Goal: Share content: Share content

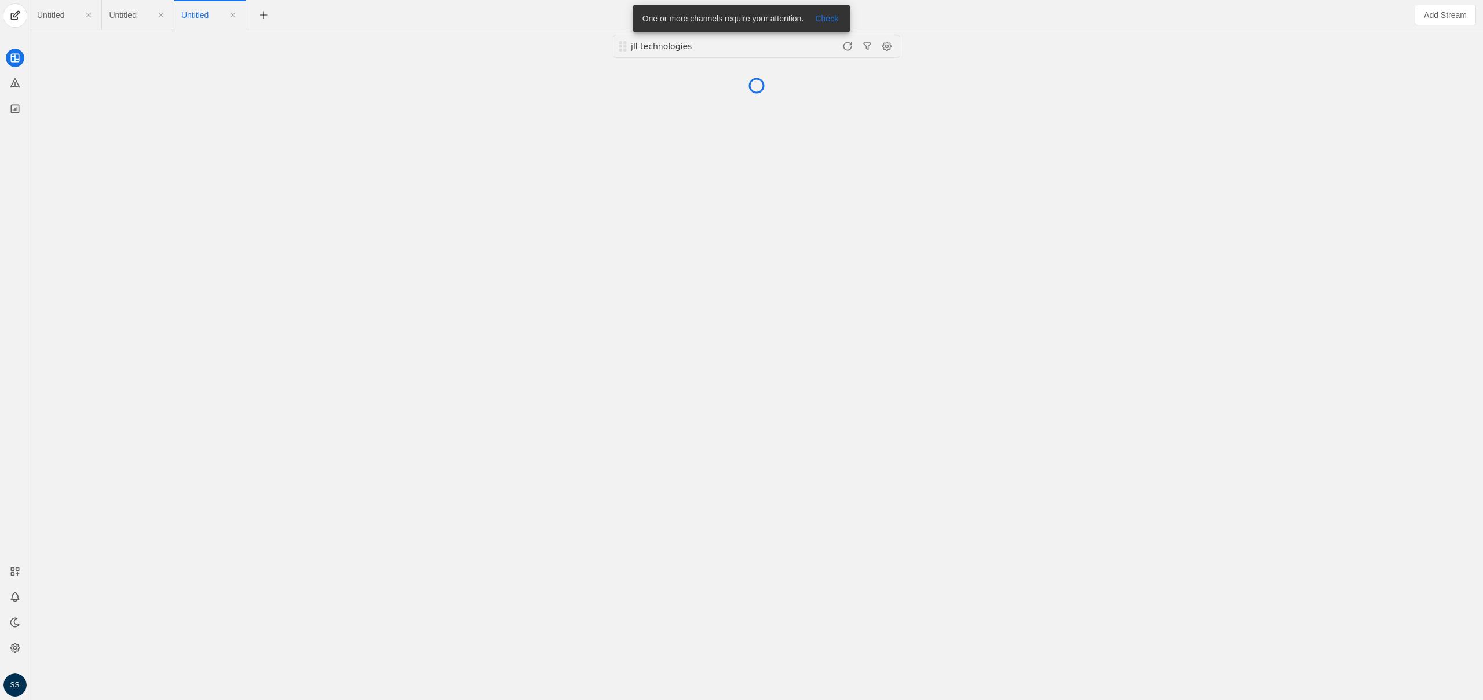
click at [59, 16] on span "Untitled" at bounding box center [50, 15] width 27 height 8
click at [501, 12] on div "Untitled Untitled Untitled" at bounding box center [698, 15] width 1337 height 30
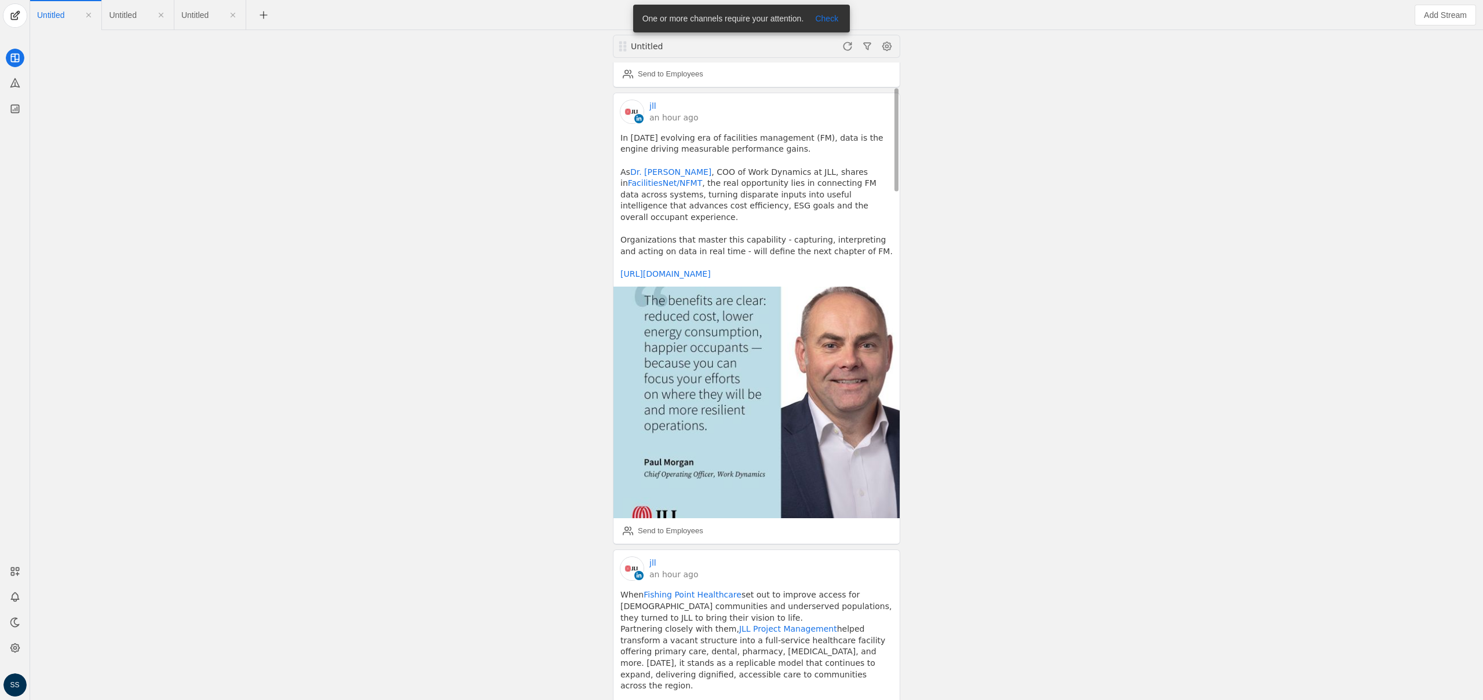
scroll to position [364, 0]
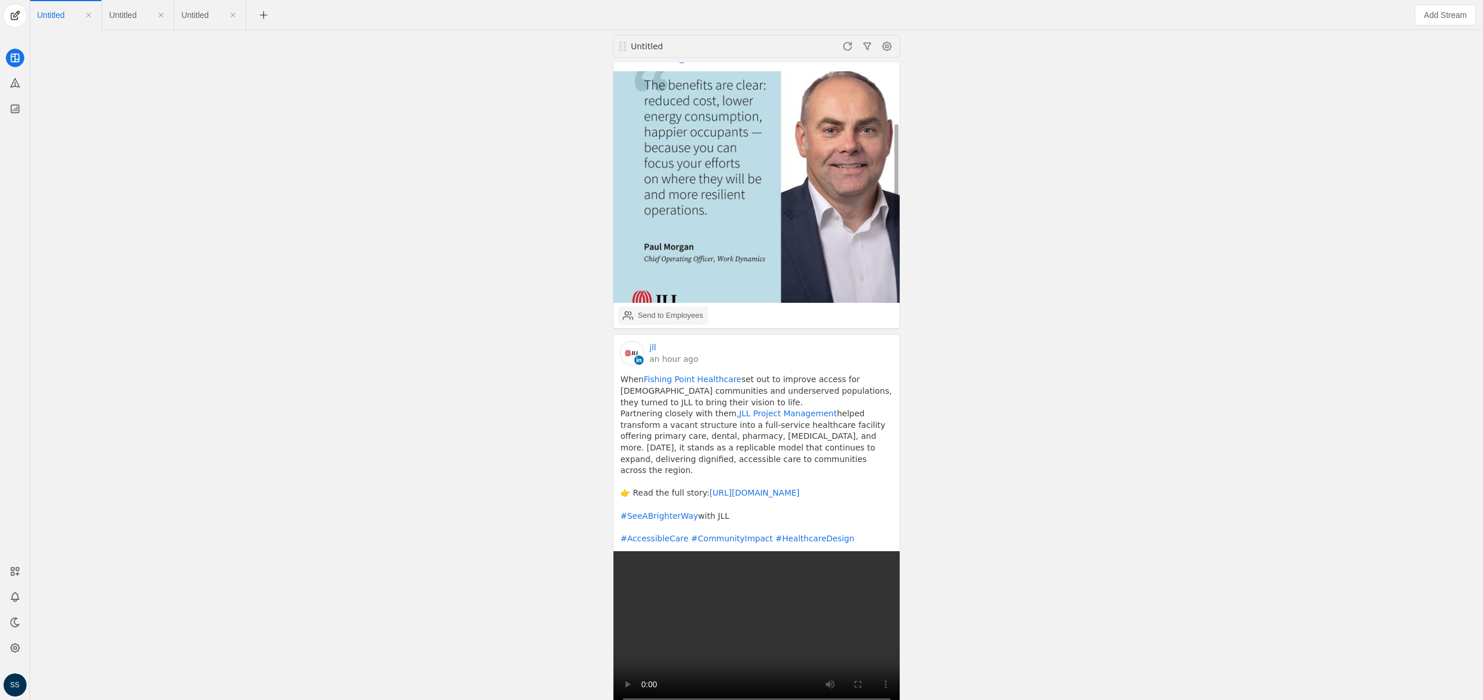
click at [677, 322] on div "Send to Employees" at bounding box center [670, 316] width 65 height 12
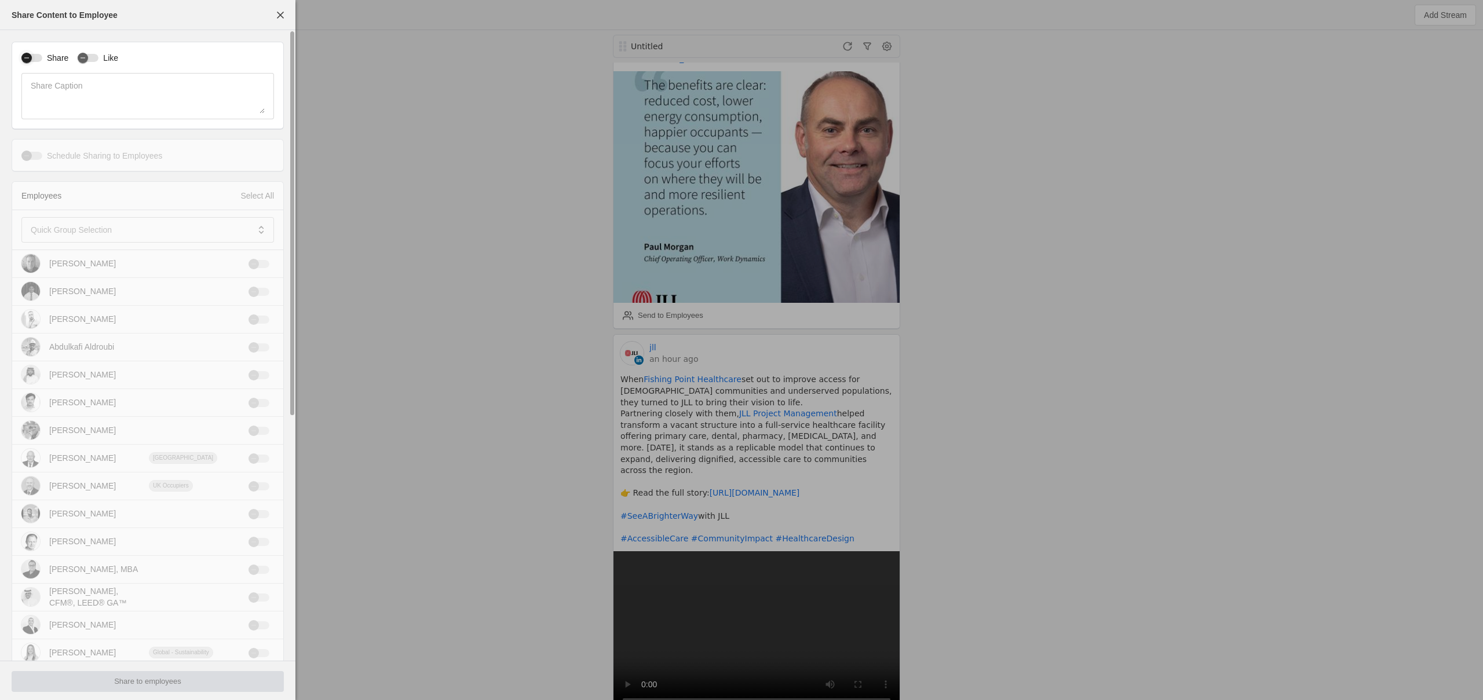
click at [38, 57] on div "button" at bounding box center [31, 58] width 21 height 8
click at [81, 233] on mat-label "Quick Group Selection" at bounding box center [71, 230] width 81 height 14
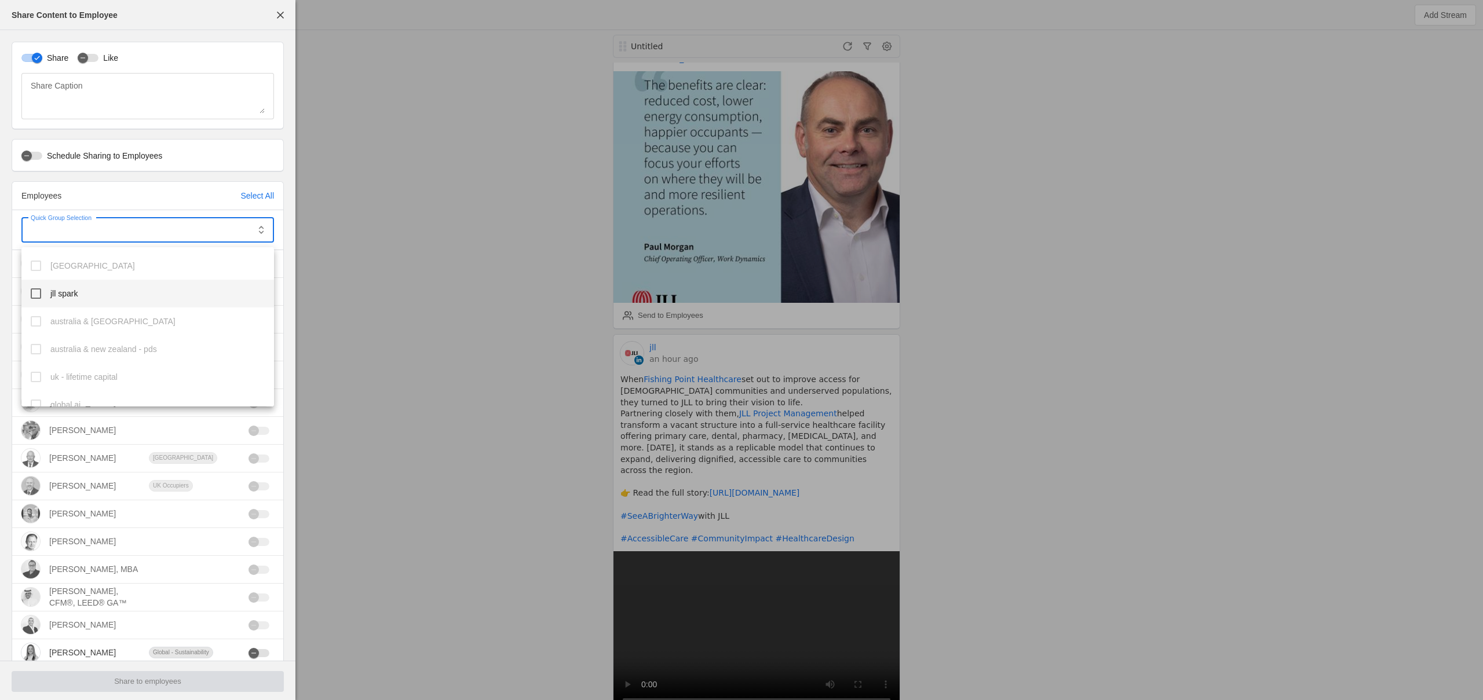
scroll to position [202, 0]
click at [117, 291] on span "workplace management" at bounding box center [93, 287] width 86 height 12
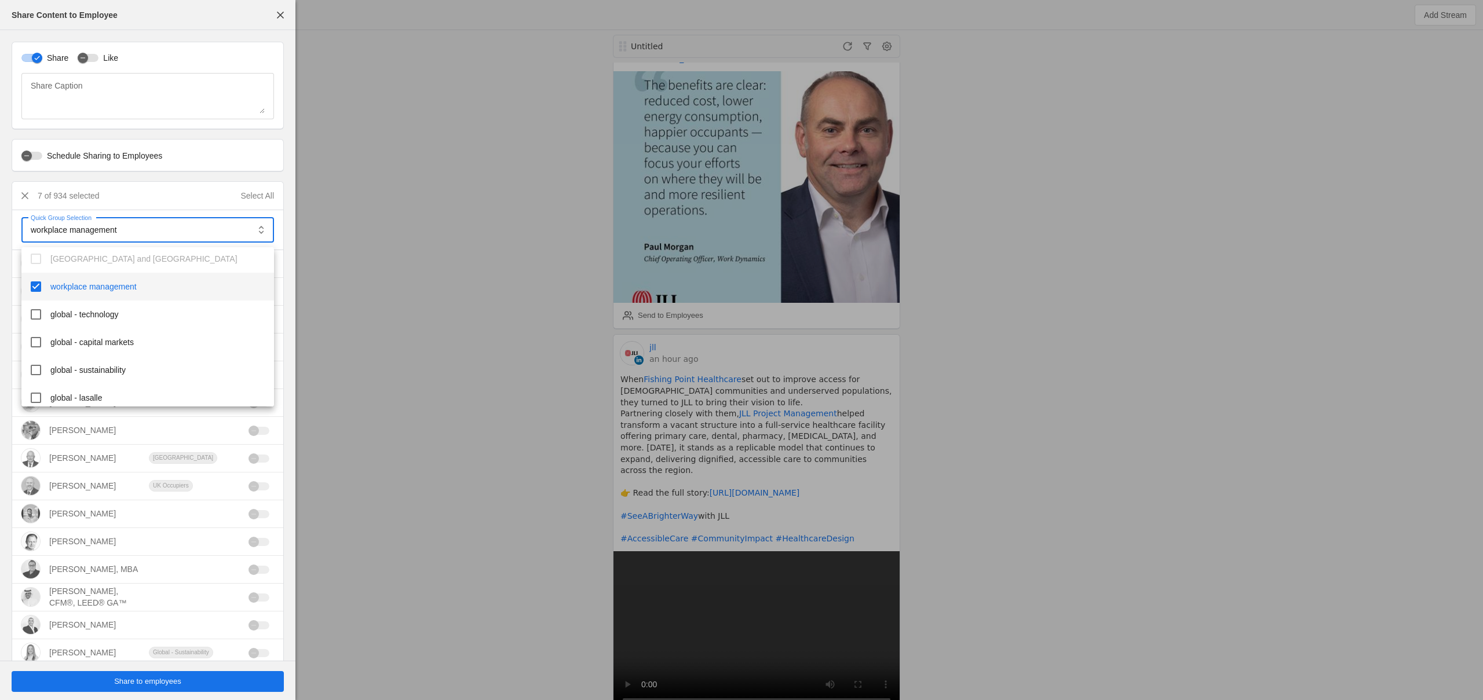
click at [185, 685] on div at bounding box center [741, 350] width 1483 height 700
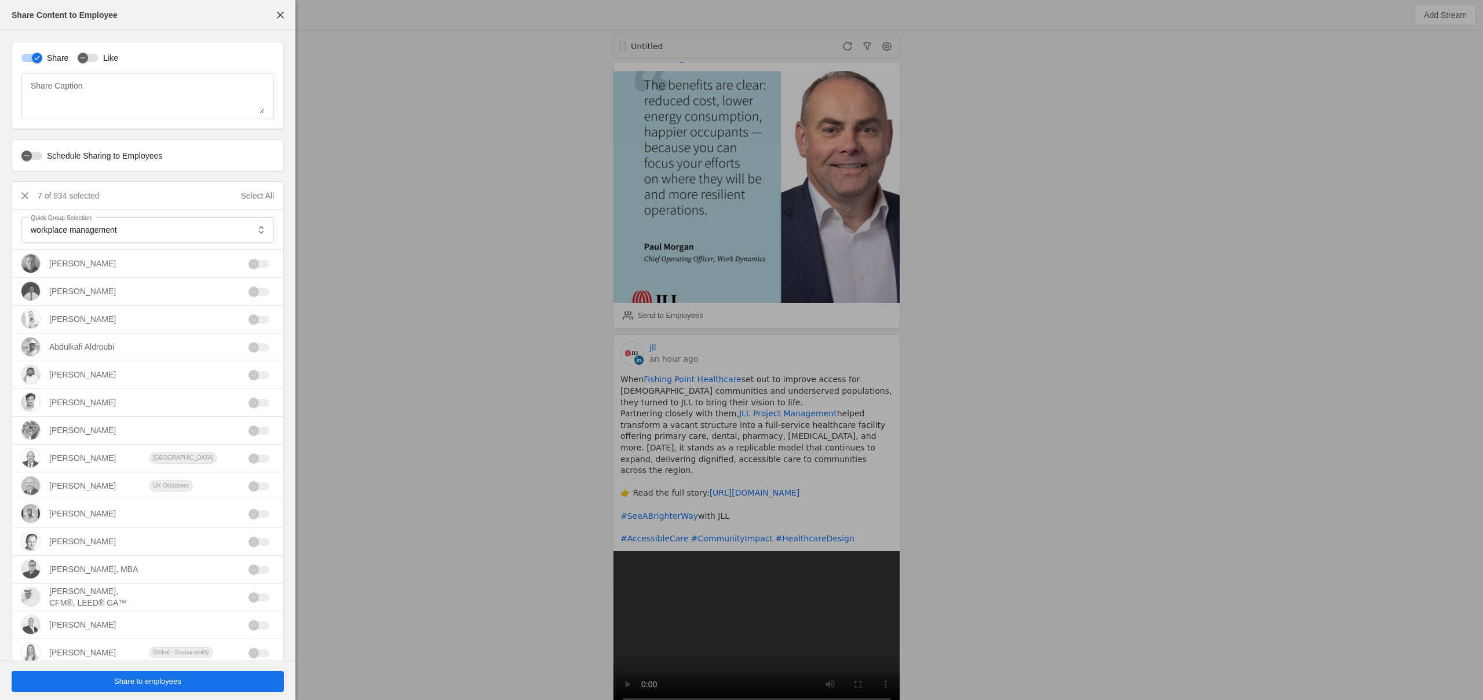
click at [174, 684] on span "Share to employees" at bounding box center [147, 682] width 67 height 12
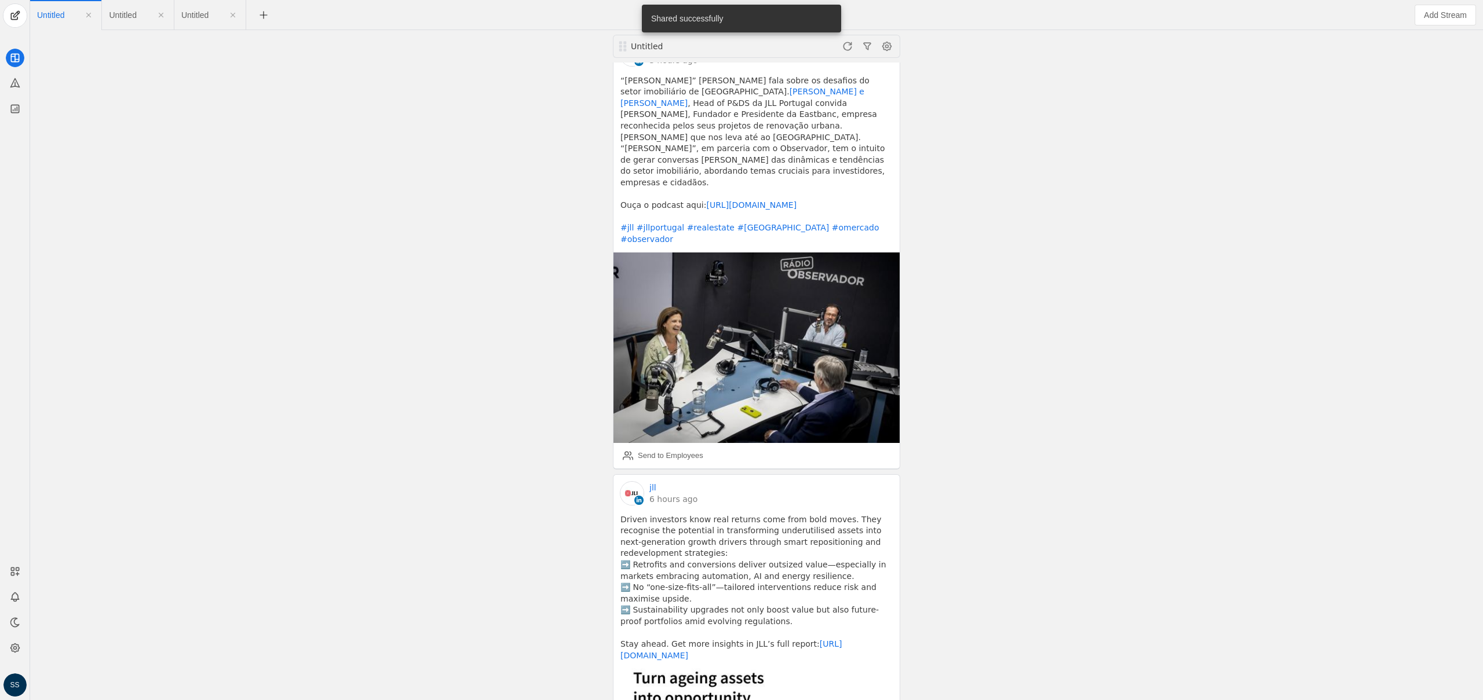
scroll to position [1691, 0]
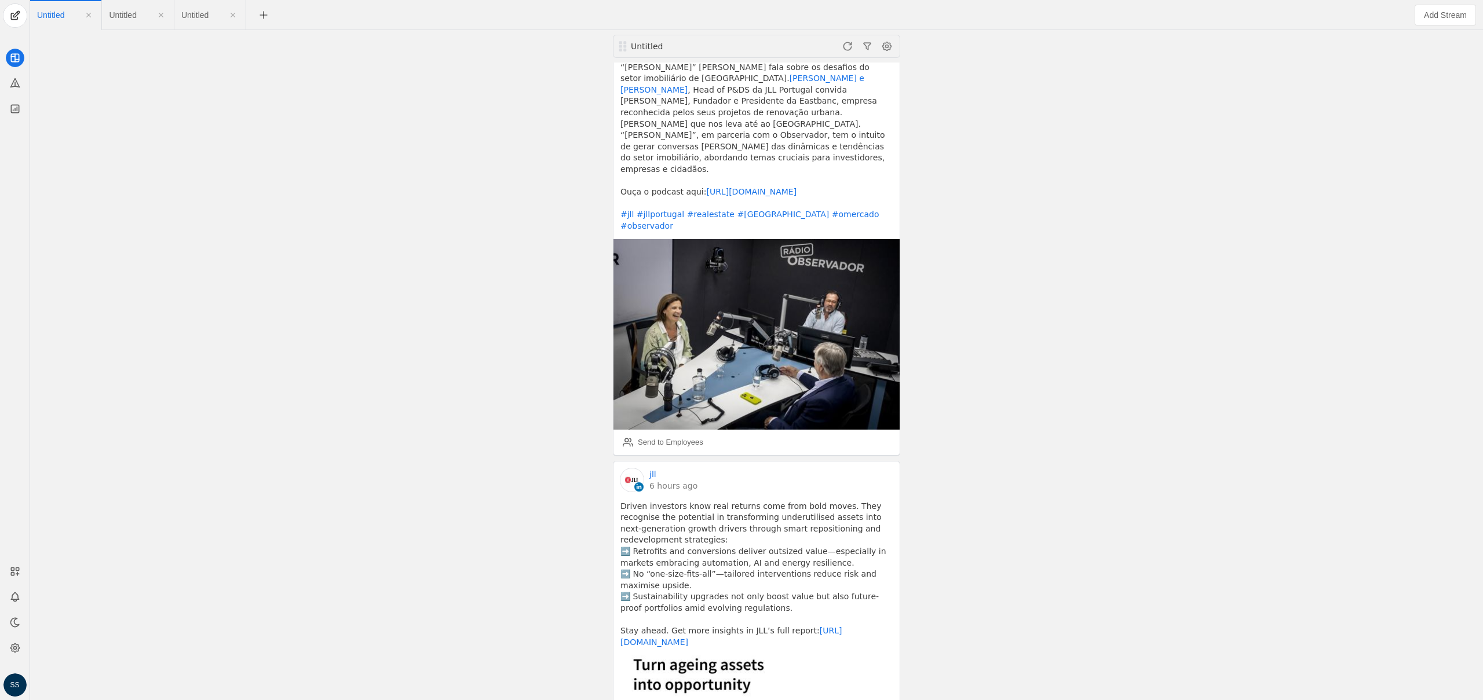
click at [442, 450] on div "Untitled jll 40 minutes ago With 10,000+ #industrial leases expiring in the nex…" at bounding box center [756, 365] width 1447 height 670
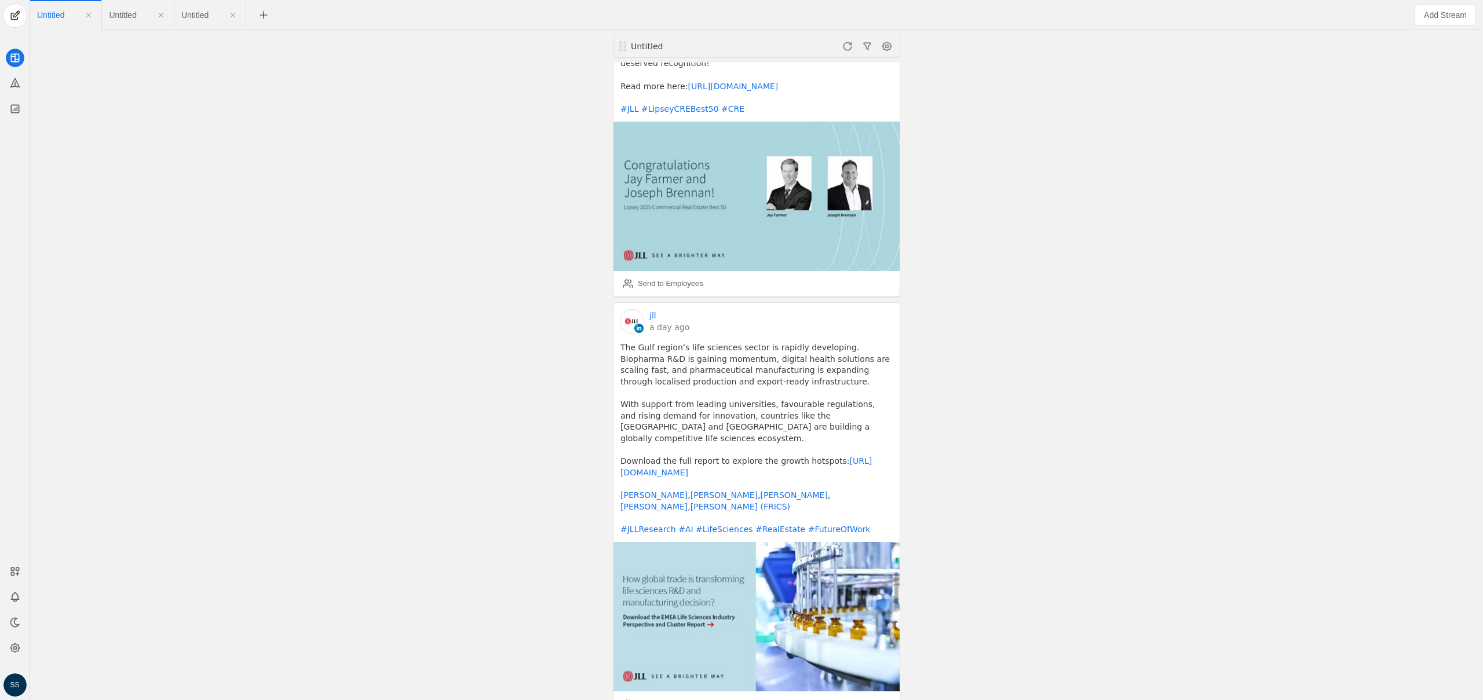
scroll to position [10424, 0]
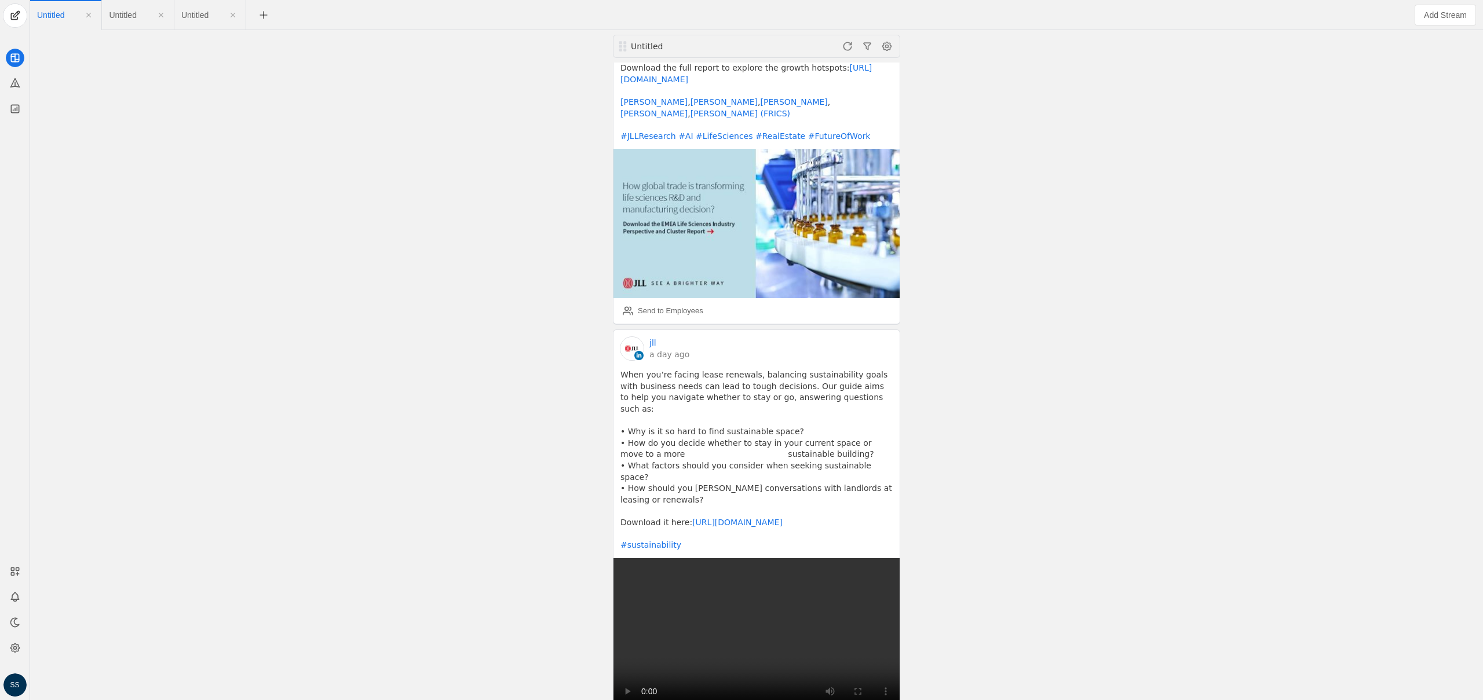
click at [399, 324] on div "Untitled jll 42 minutes ago With 10,000+ #industrial leases expiring in the nex…" at bounding box center [756, 365] width 1447 height 670
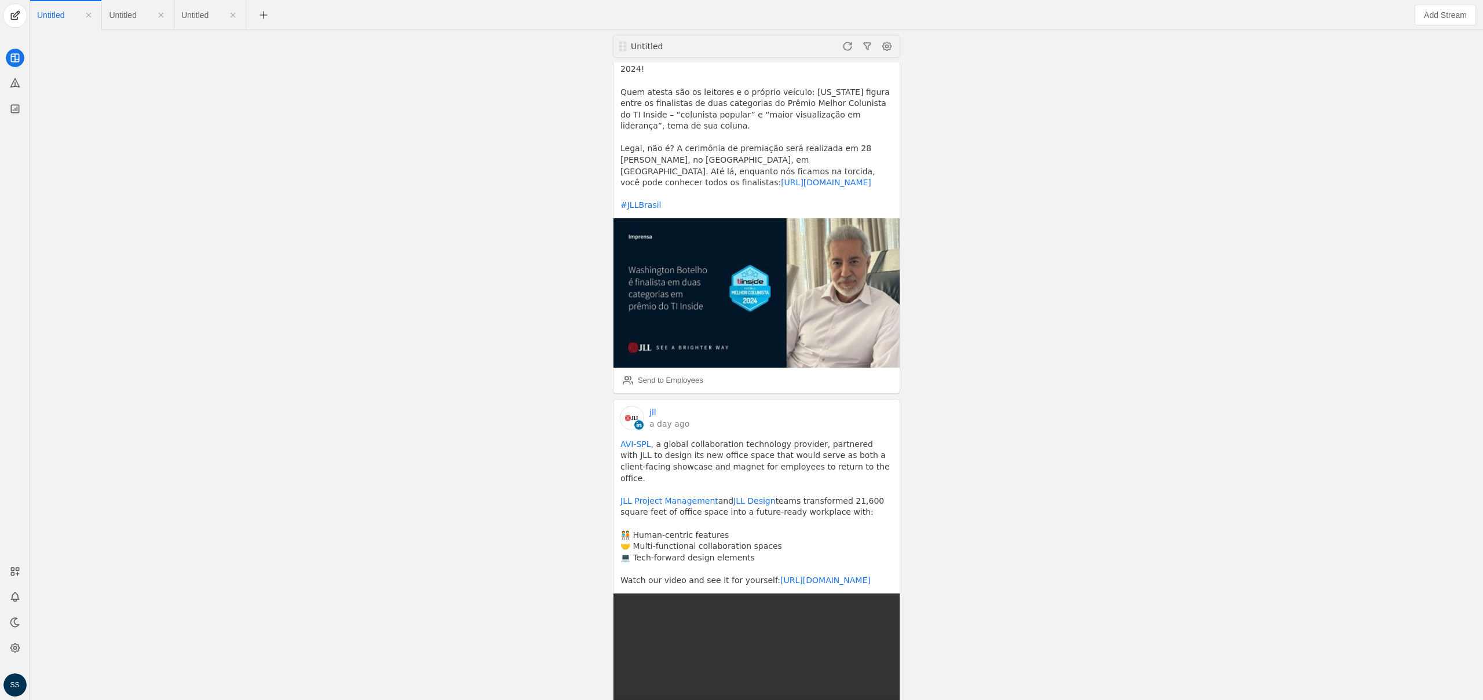
scroll to position [11196, 0]
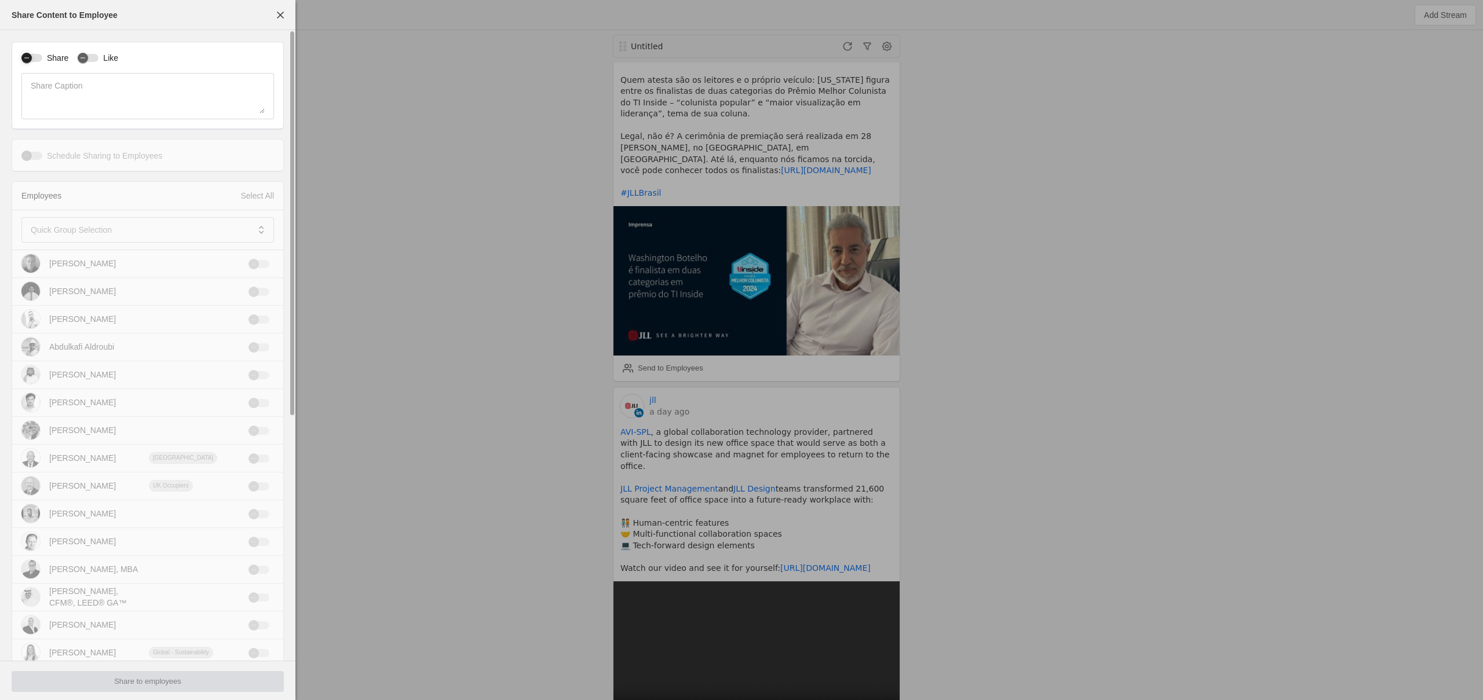
click at [32, 57] on div "button" at bounding box center [26, 58] width 10 height 10
click at [117, 228] on span at bounding box center [140, 230] width 218 height 12
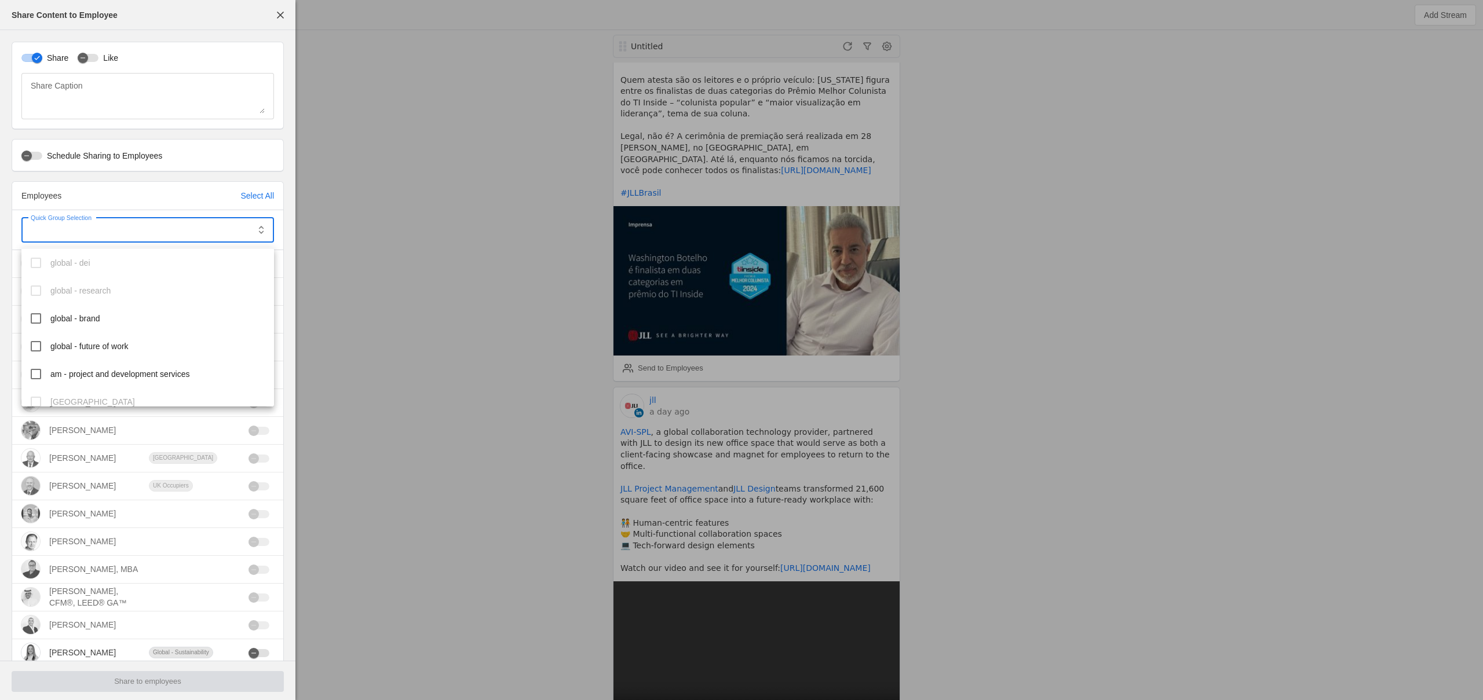
scroll to position [378, 0]
click at [107, 360] on span "am - project and development services" at bounding box center [119, 361] width 139 height 12
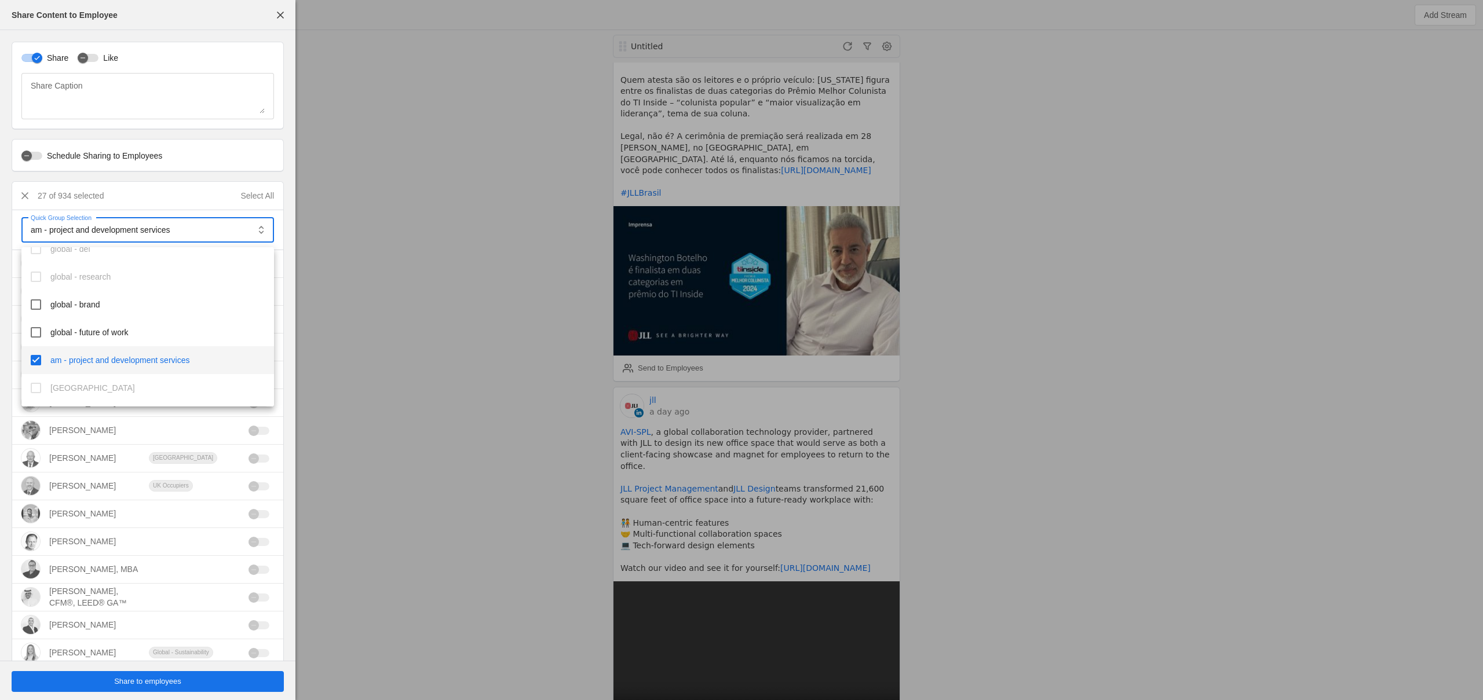
click at [162, 684] on div at bounding box center [741, 350] width 1483 height 700
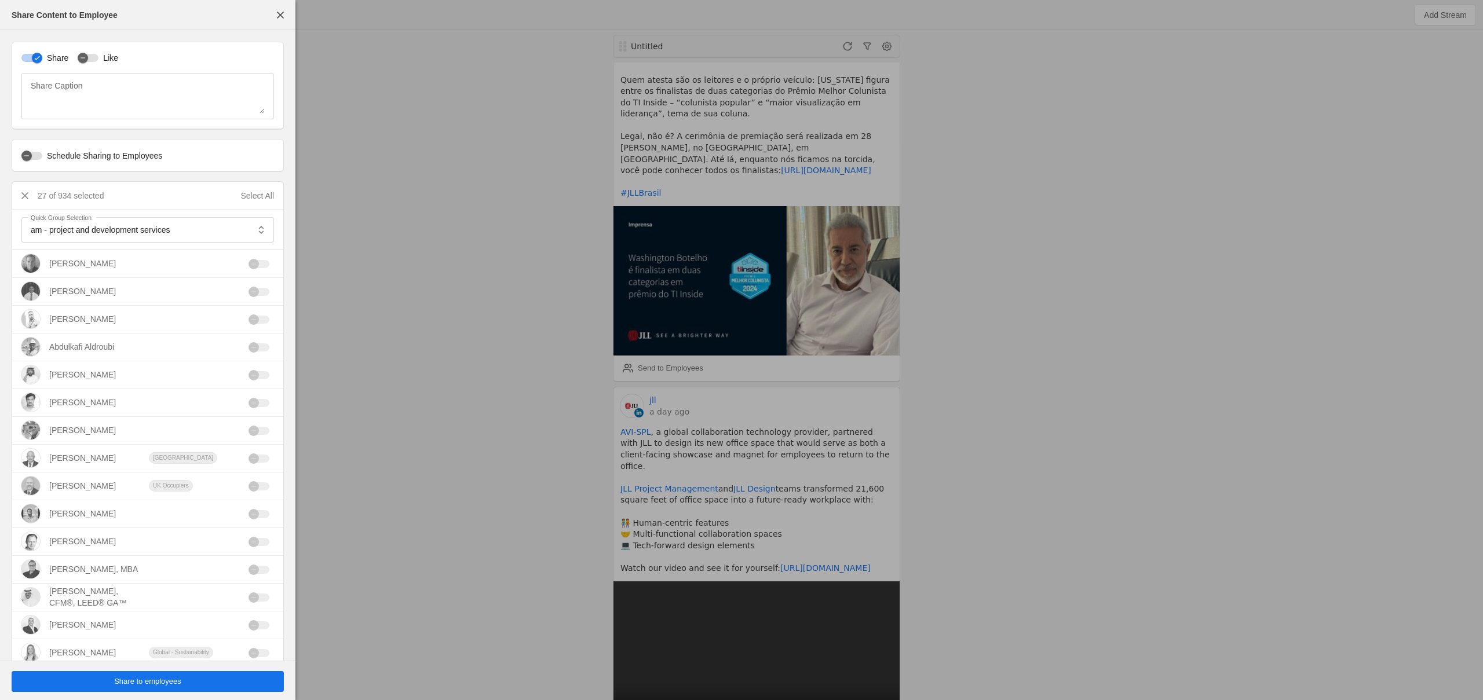
click at [154, 684] on span "Share to employees" at bounding box center [147, 682] width 67 height 12
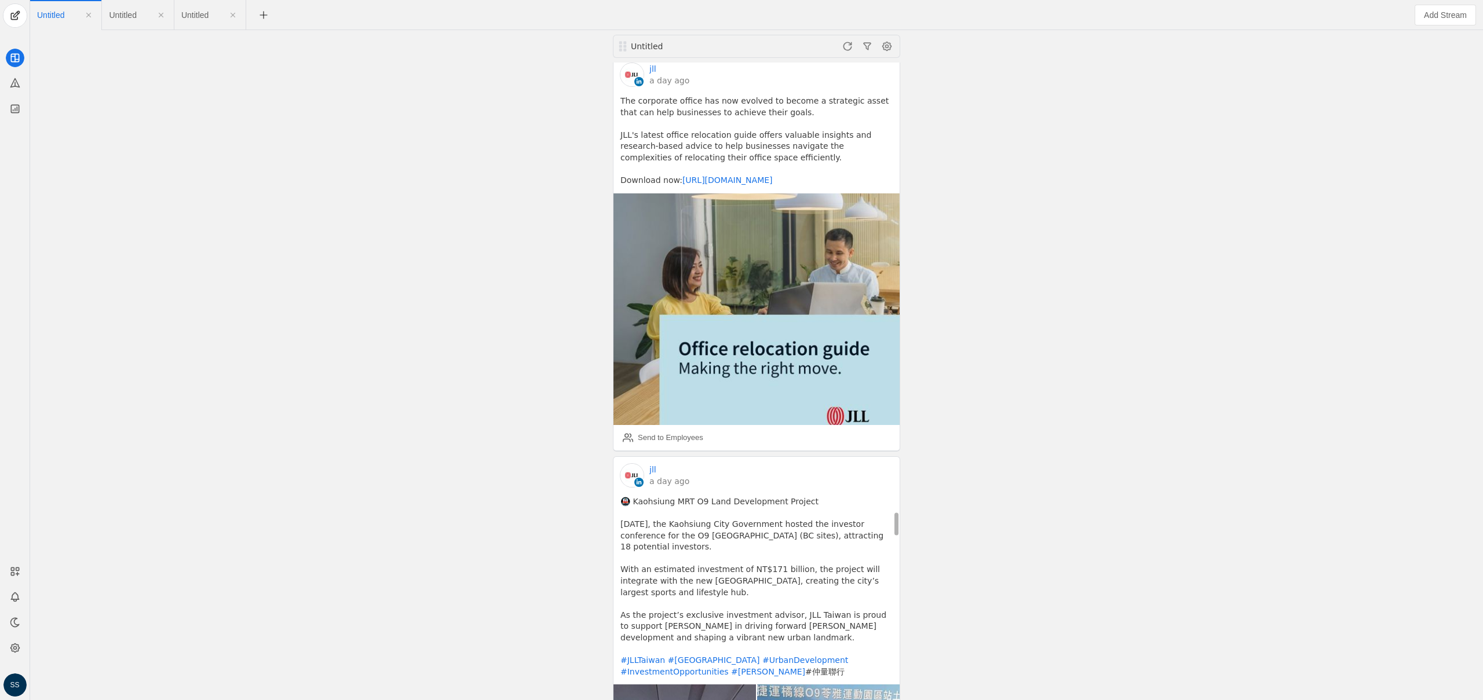
scroll to position [12189, 0]
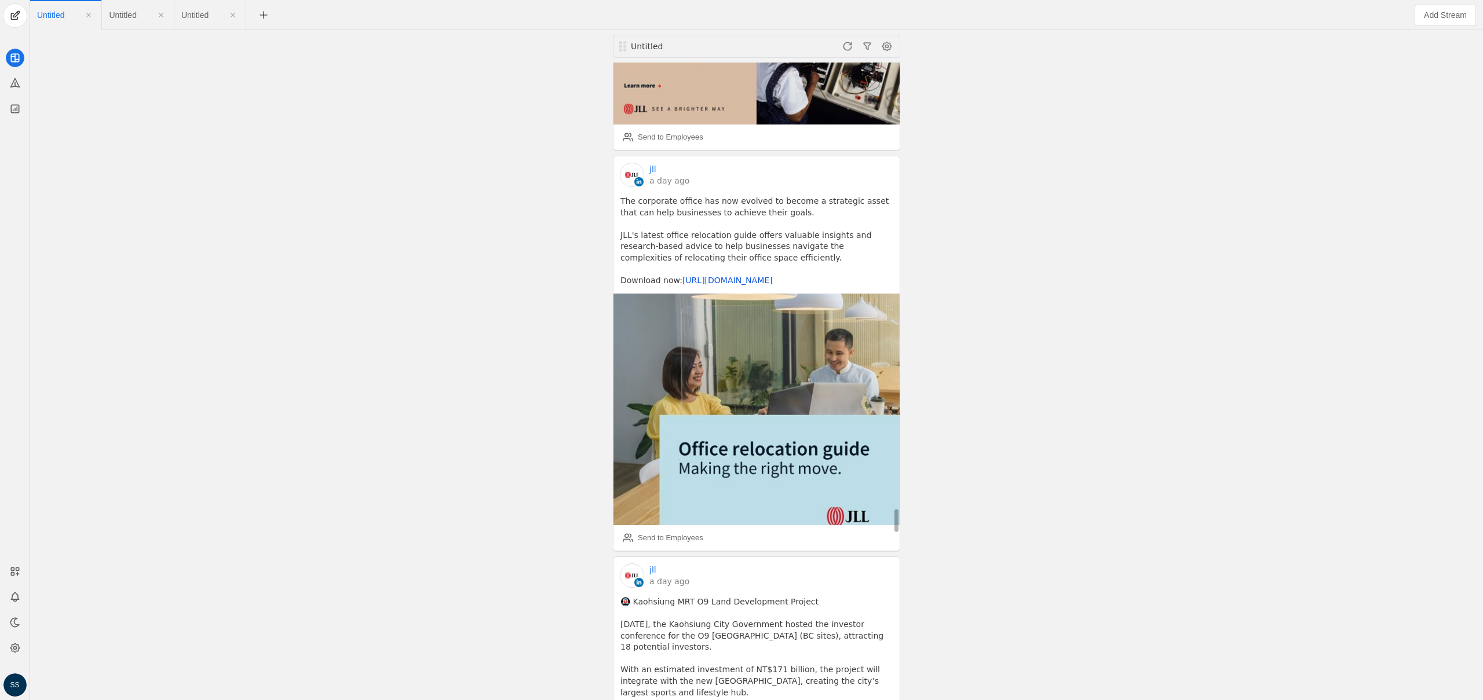
click at [714, 276] on link "[URL][DOMAIN_NAME]" at bounding box center [727, 280] width 90 height 9
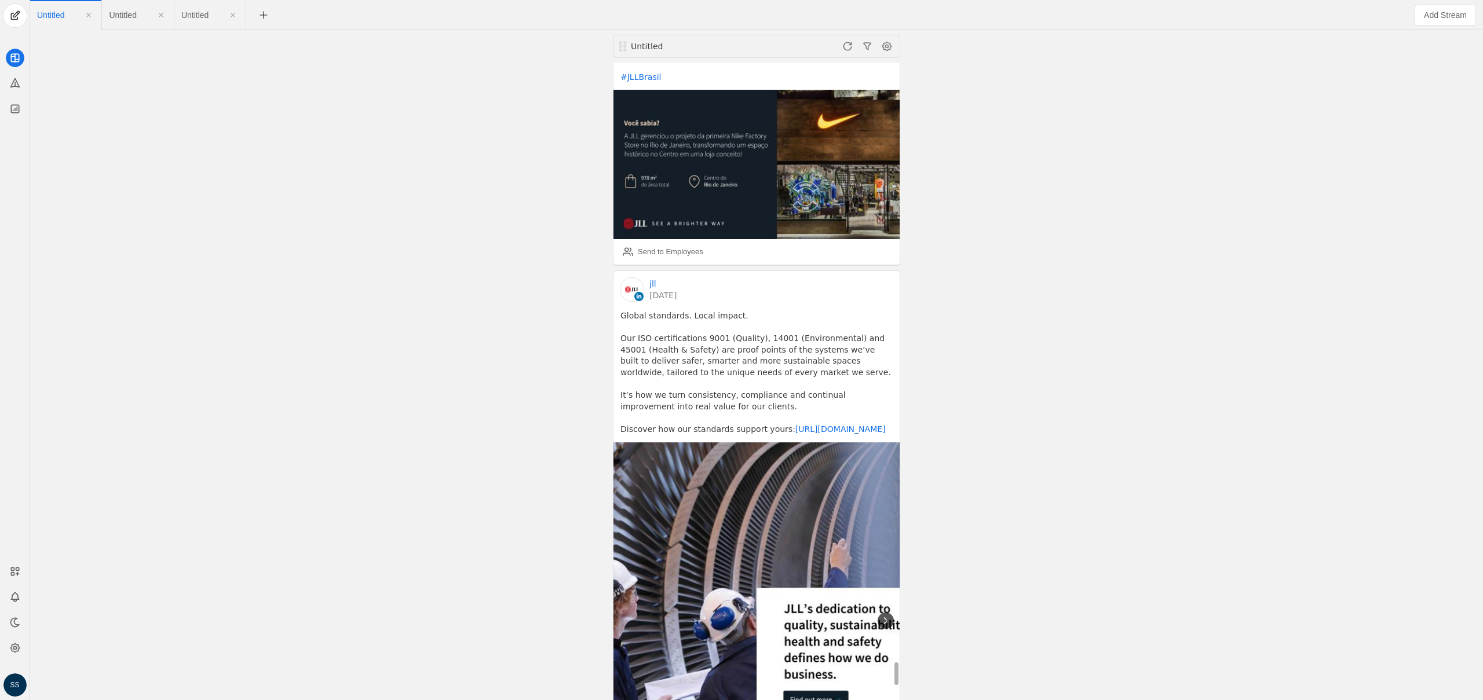
scroll to position [16389, 0]
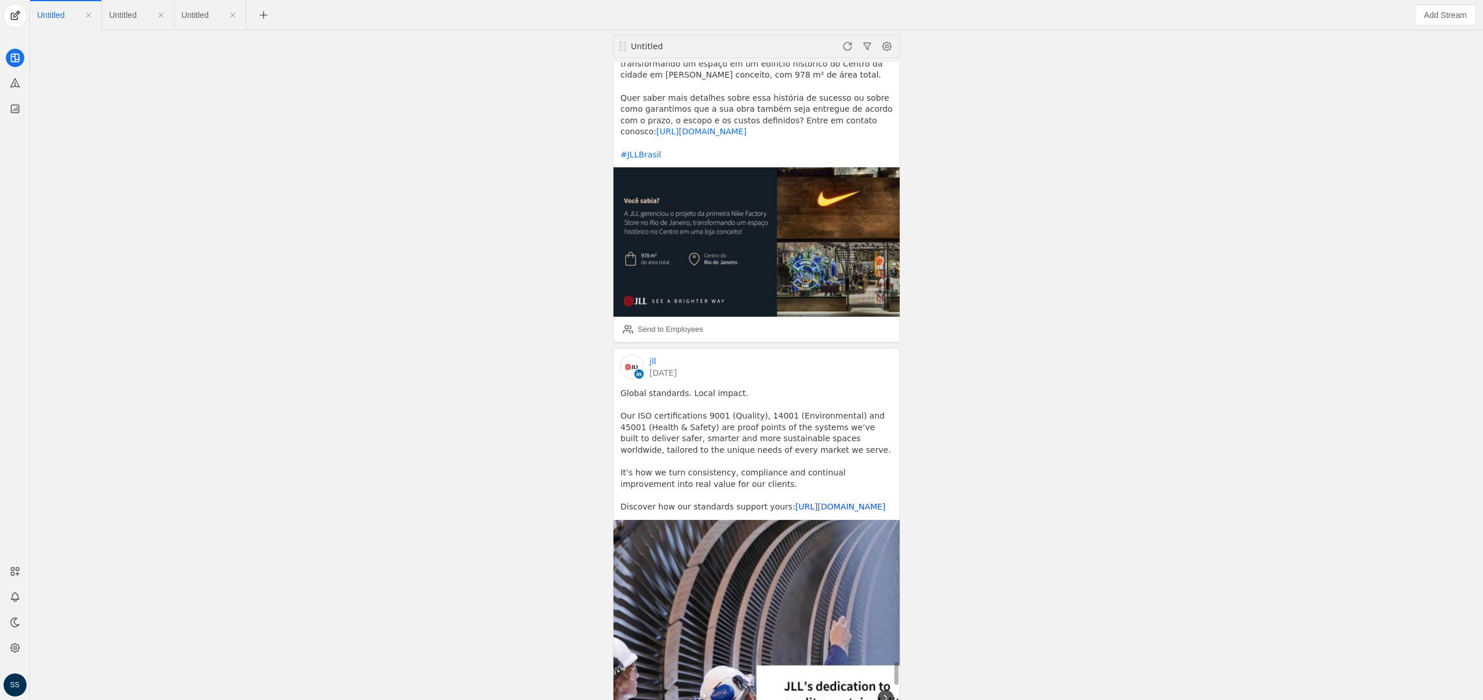
click at [817, 502] on link "[URL][DOMAIN_NAME]" at bounding box center [840, 506] width 90 height 9
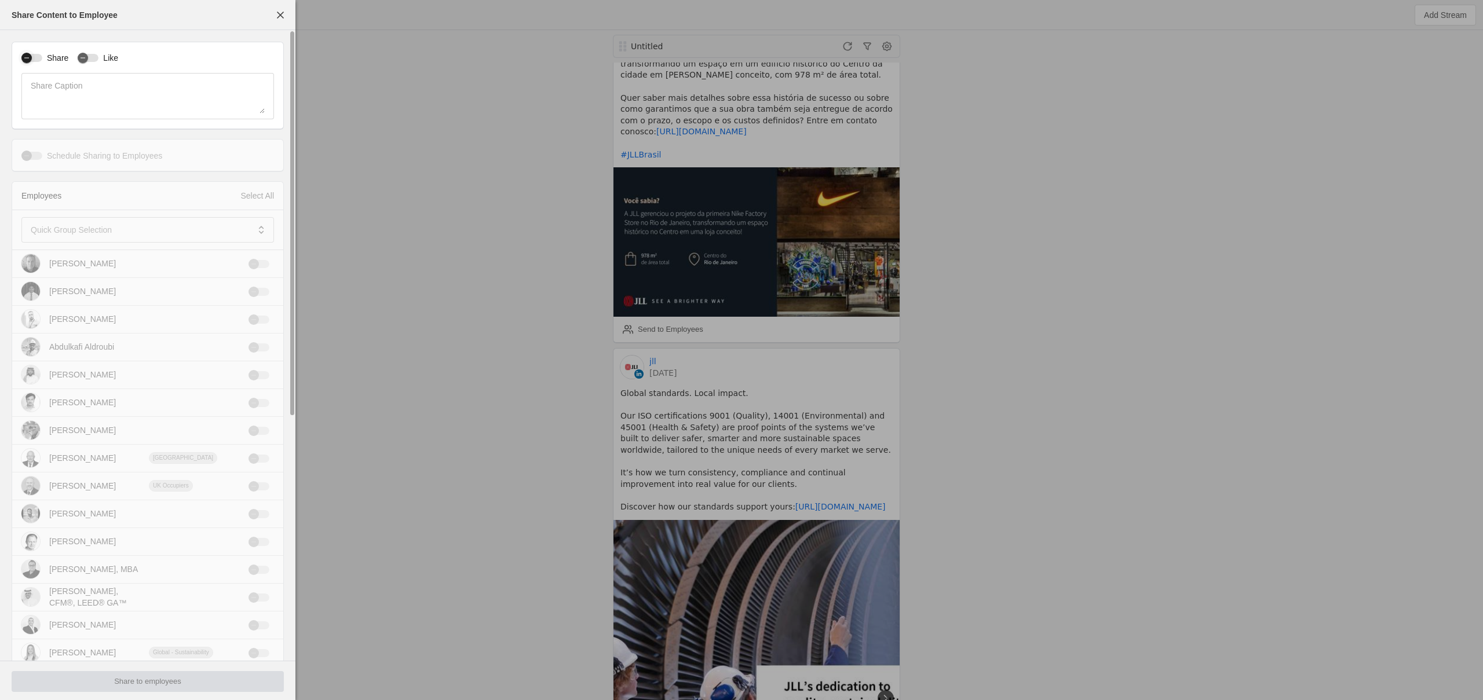
click at [31, 58] on div "button" at bounding box center [26, 58] width 10 height 10
click at [93, 227] on mat-label "Quick Group Selection" at bounding box center [71, 230] width 81 height 14
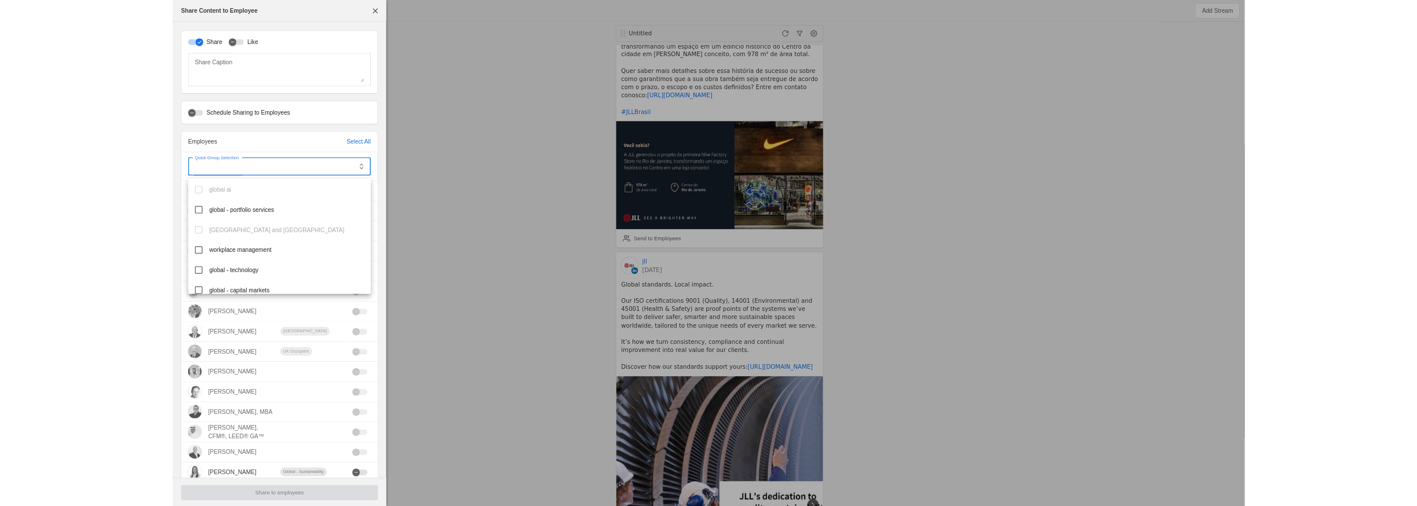
scroll to position [121, 0]
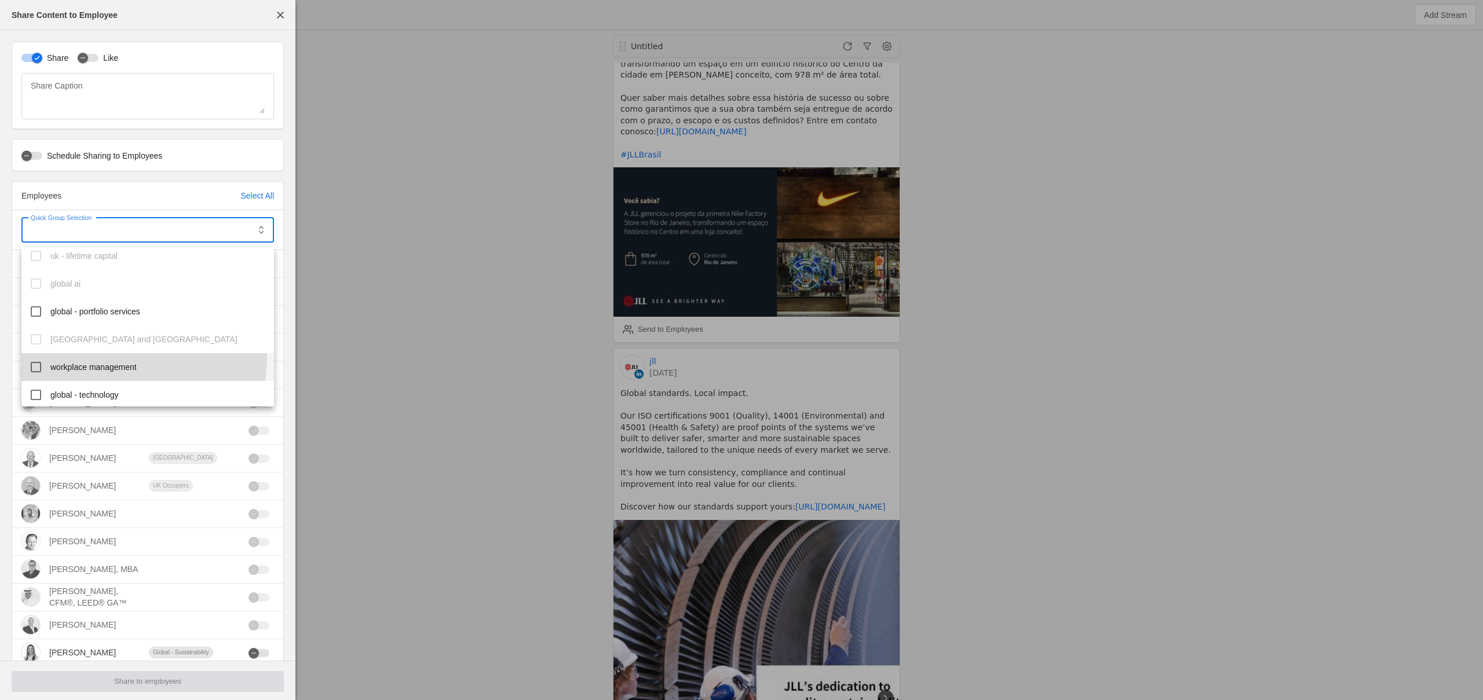
click at [123, 359] on mat-option "workplace management" at bounding box center [147, 367] width 253 height 28
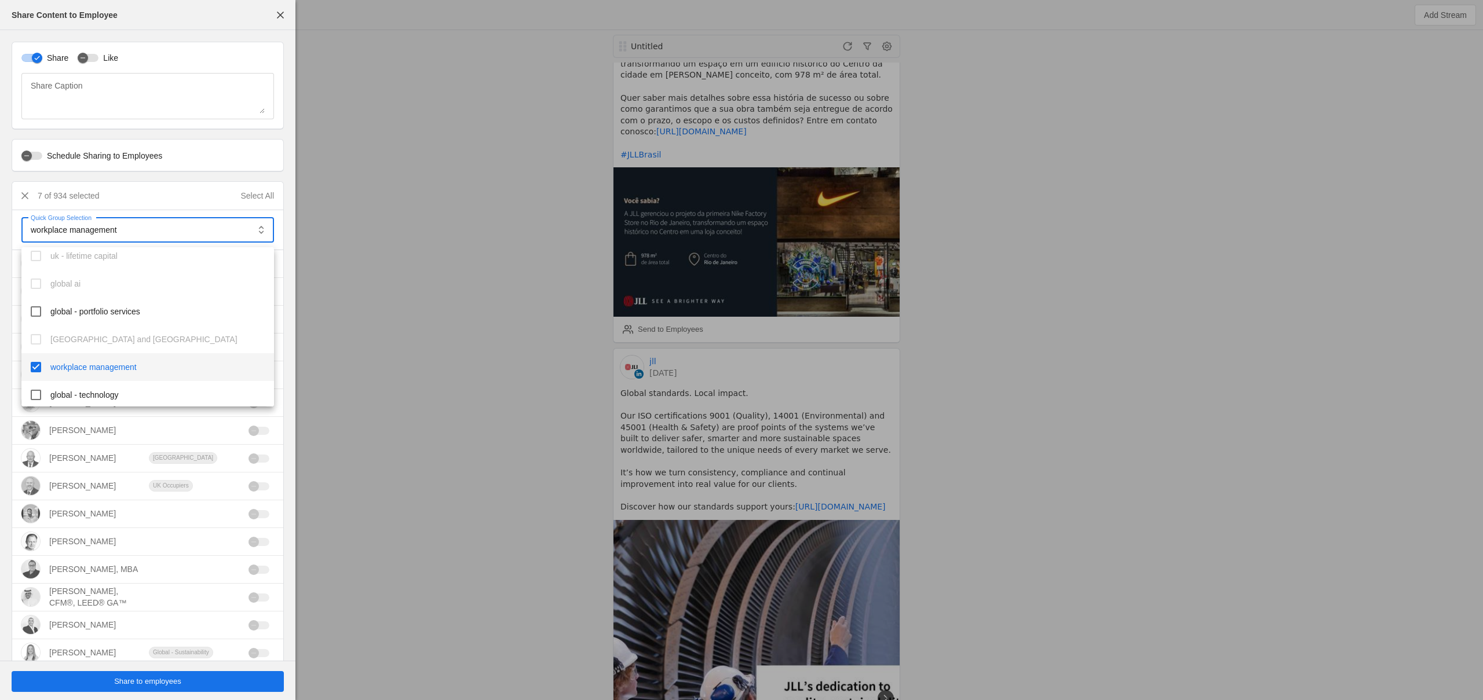
click at [174, 685] on div at bounding box center [741, 350] width 1483 height 700
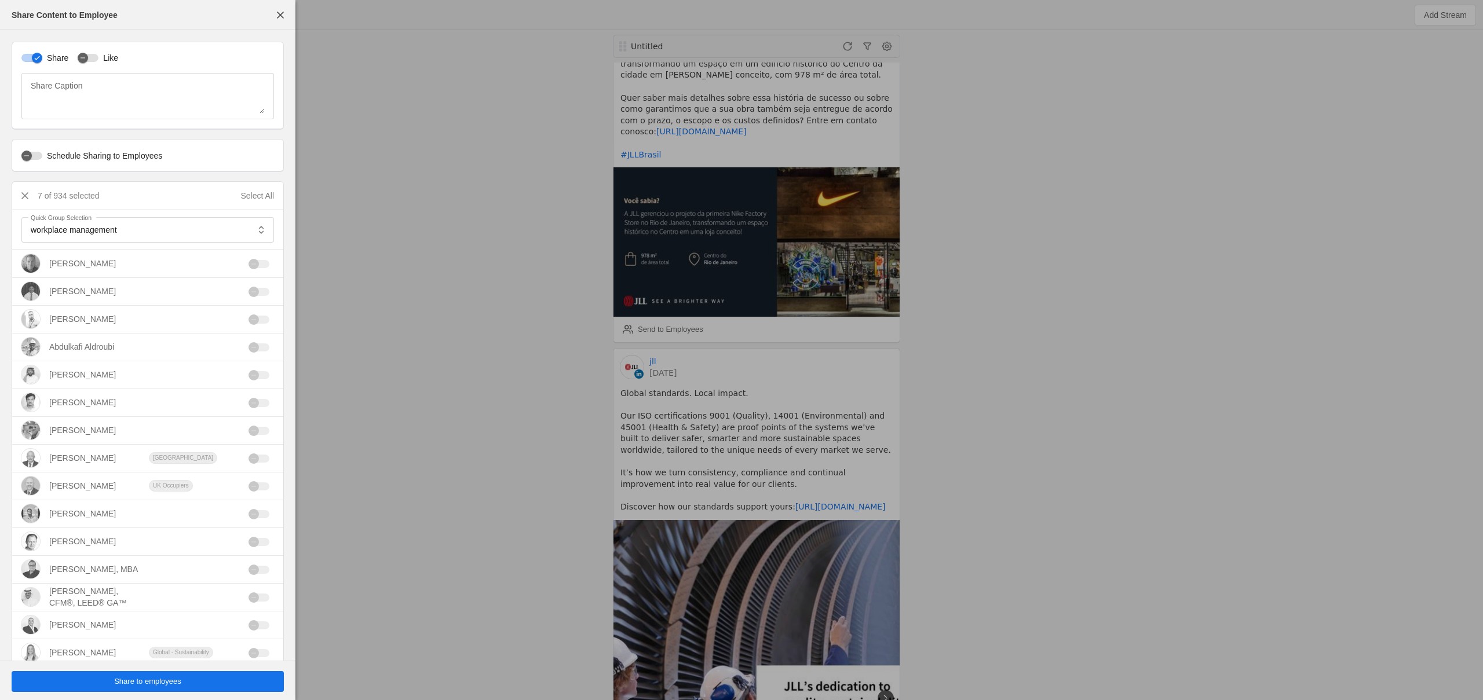
click at [126, 678] on span "Share to employees" at bounding box center [147, 682] width 67 height 12
